Goal: Understand site structure: Grasp the organization and layout of the website

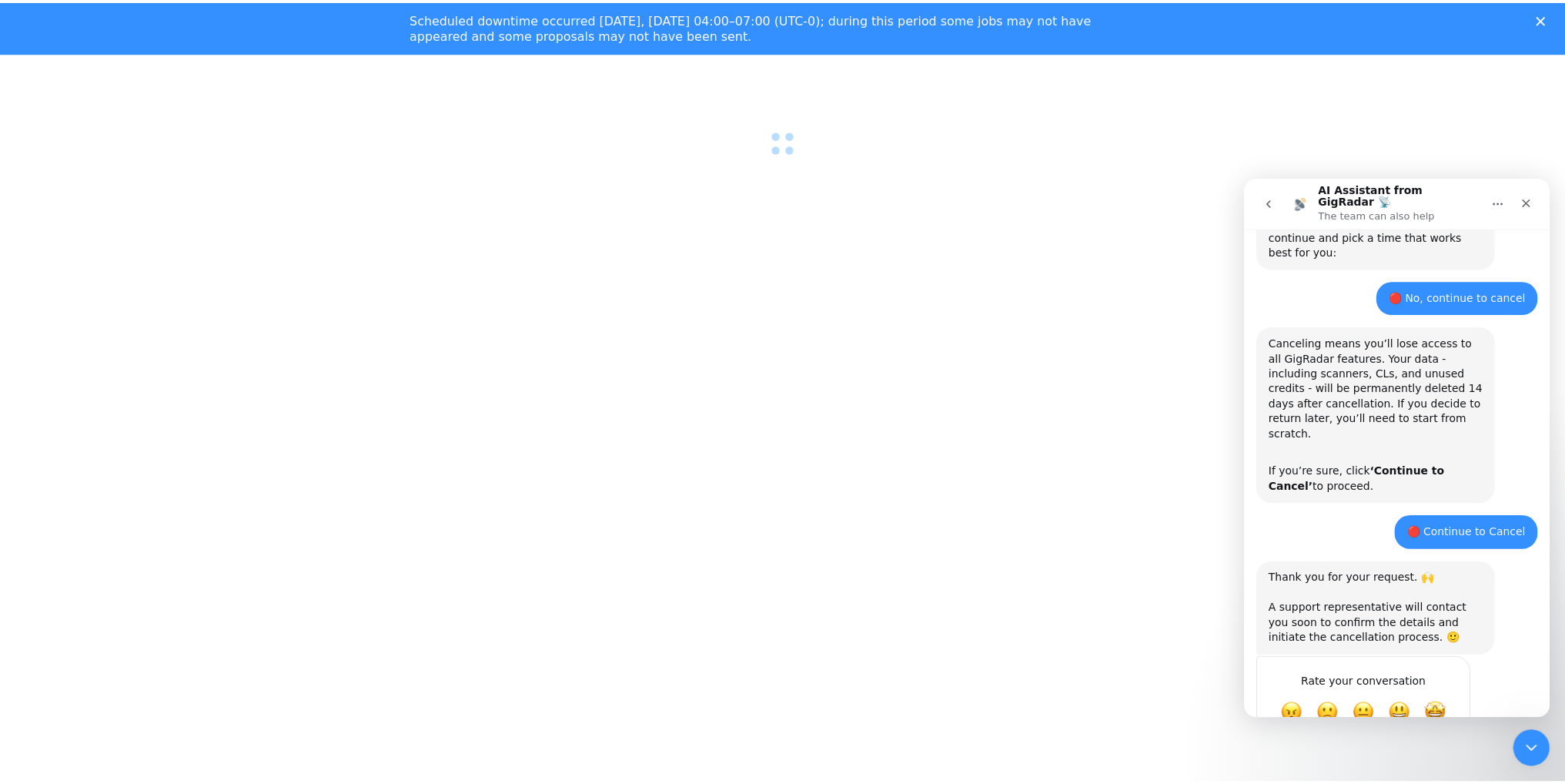
scroll to position [681, 0]
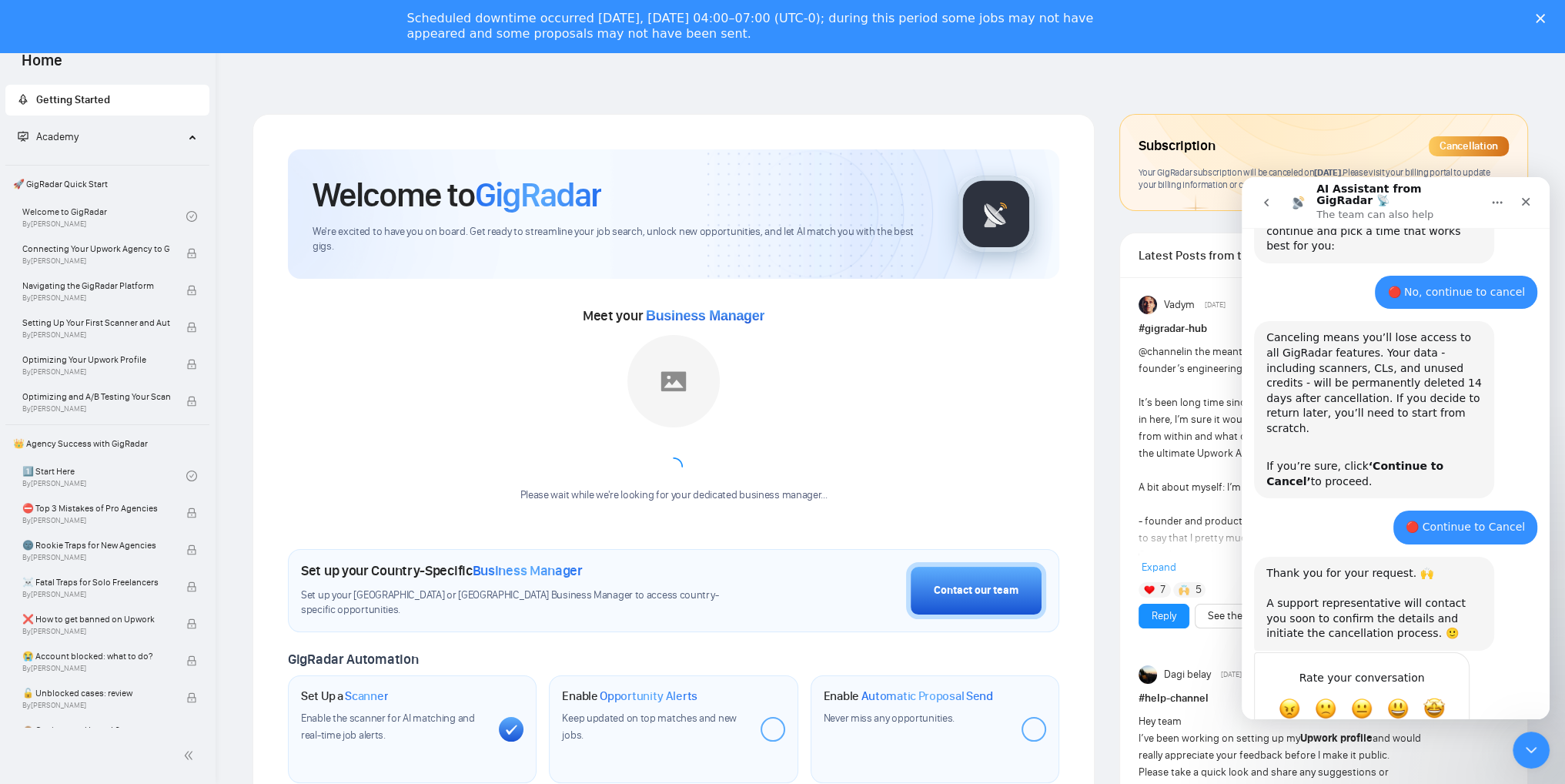
click at [1545, 16] on icon "Close" at bounding box center [1541, 19] width 9 height 9
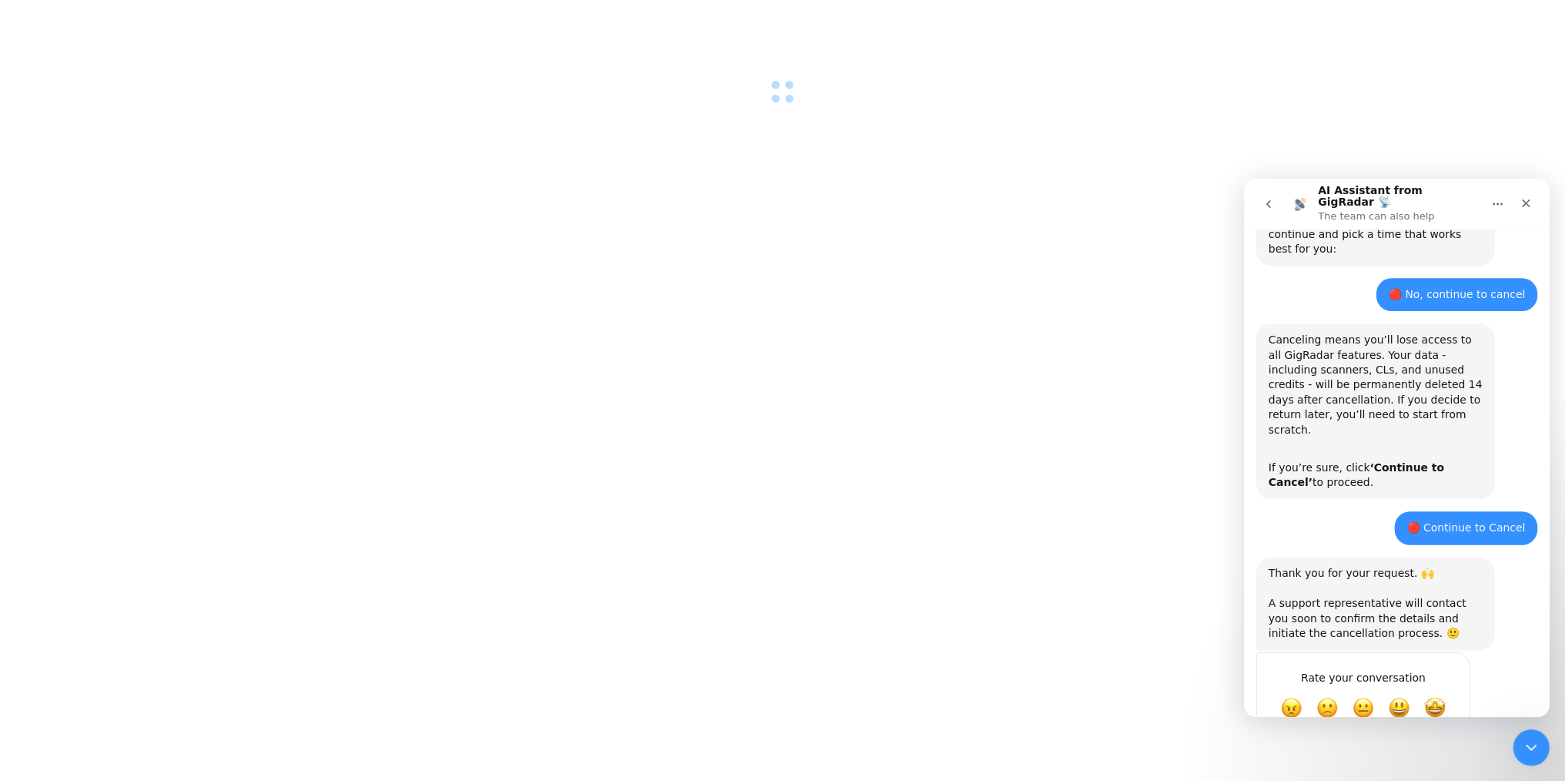
scroll to position [681, 0]
